Goal: Navigation & Orientation: Find specific page/section

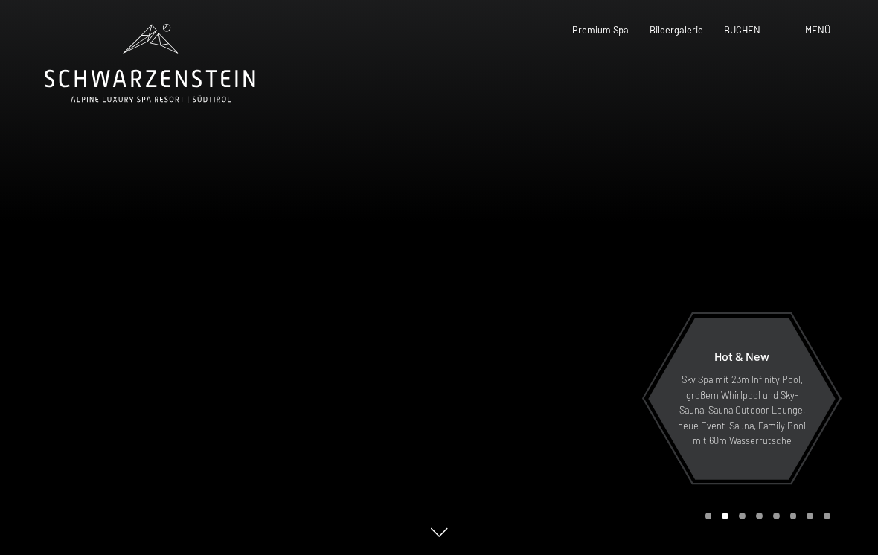
click at [798, 33] on span at bounding box center [798, 31] width 8 height 7
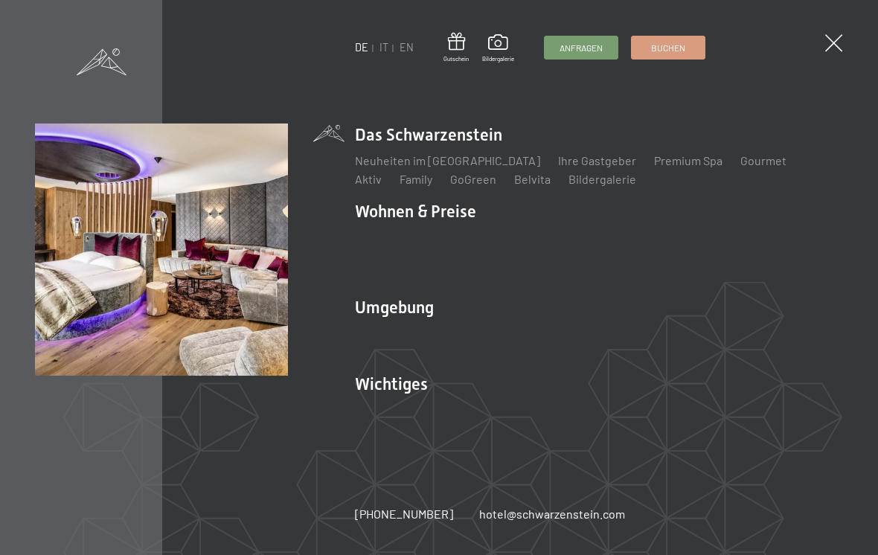
click at [511, 244] on link "Zimmer & Preise" at bounding box center [513, 237] width 86 height 14
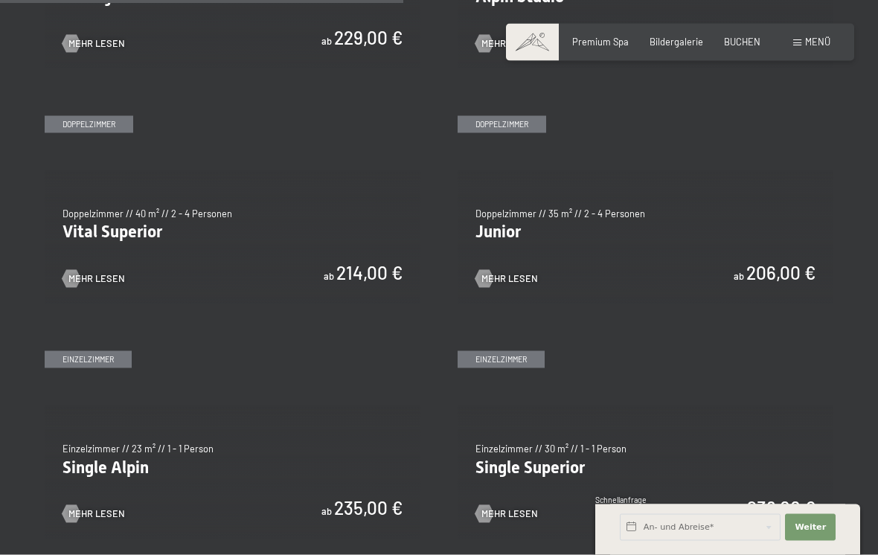
scroll to position [1642, 0]
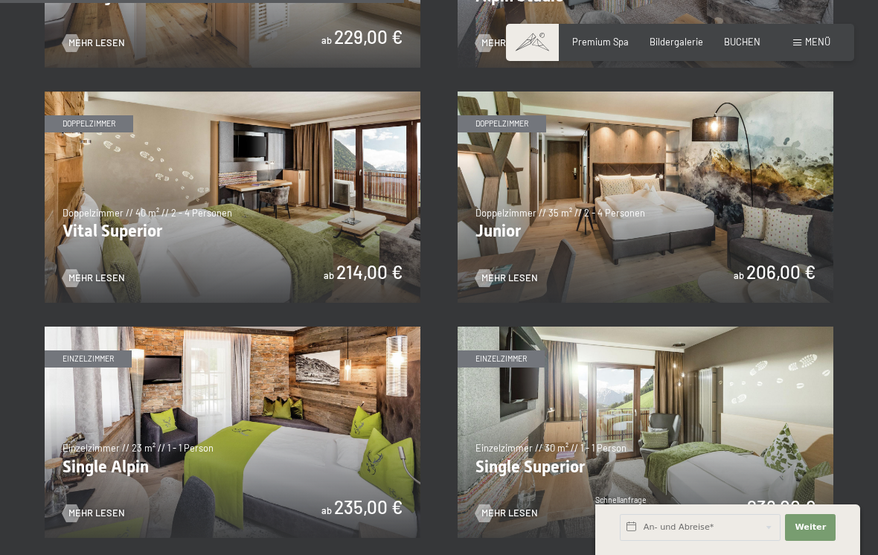
click at [782, 347] on img at bounding box center [646, 432] width 376 height 211
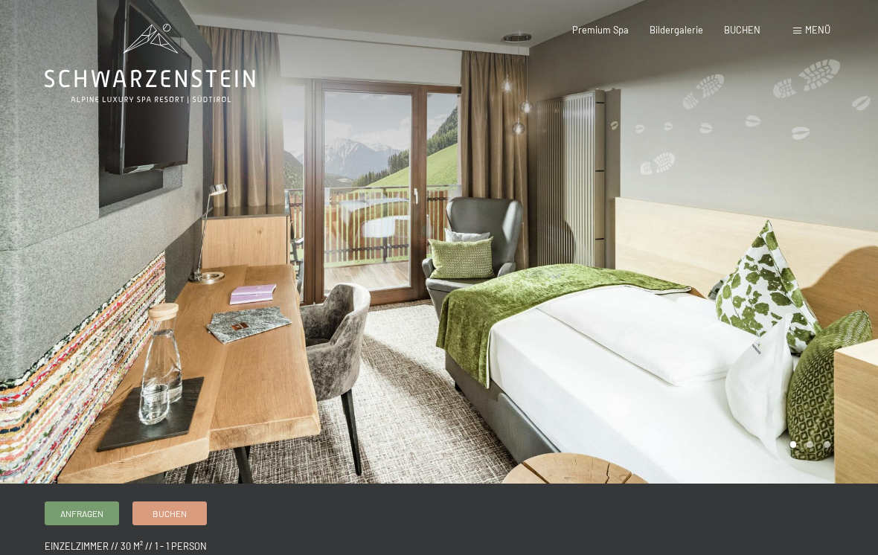
click at [804, 32] on div "Menü" at bounding box center [812, 30] width 37 height 13
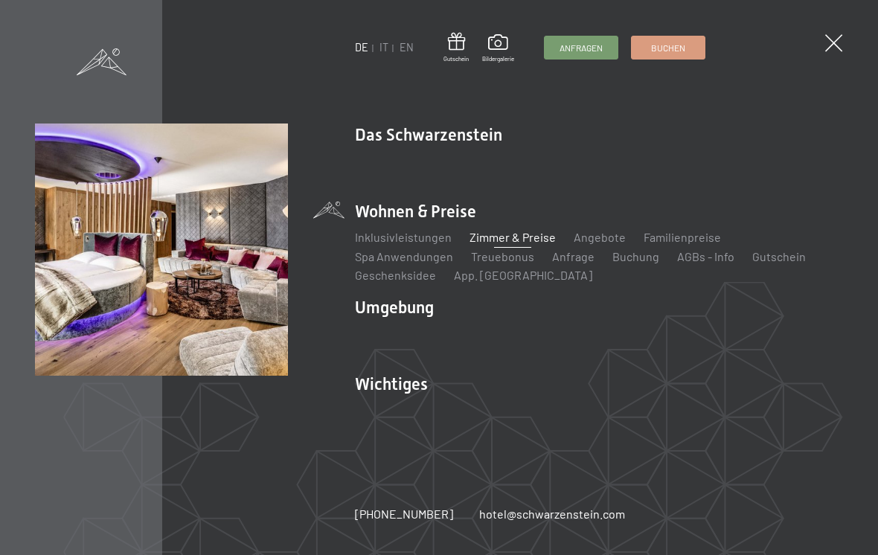
click at [501, 240] on link "Zimmer & Preise" at bounding box center [513, 237] width 86 height 14
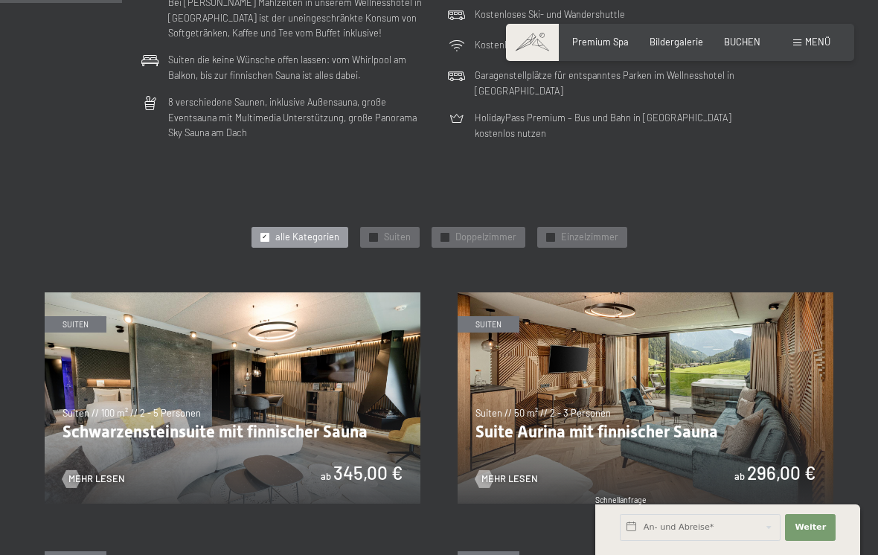
scroll to position [498, 0]
